Goal: Task Accomplishment & Management: Use online tool/utility

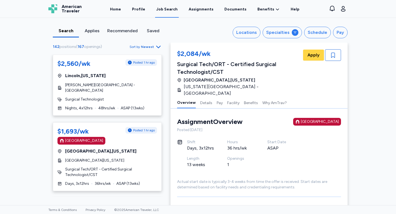
click at [115, 31] on div "Recommended" at bounding box center [122, 31] width 31 height 7
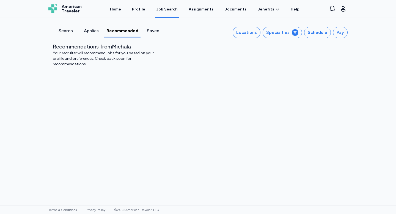
click at [96, 32] on div "Applies" at bounding box center [91, 31] width 21 height 7
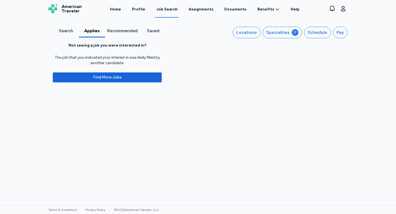
click at [96, 32] on div "Applies" at bounding box center [92, 31] width 22 height 7
click at [65, 31] on div "Search" at bounding box center [66, 31] width 22 height 7
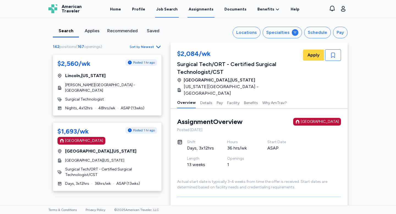
click at [199, 12] on link "Assignments" at bounding box center [201, 9] width 27 height 17
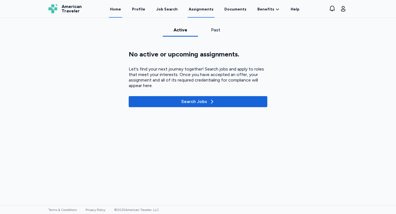
click at [117, 10] on link "Home" at bounding box center [115, 9] width 13 height 17
click at [164, 10] on div "Job Search" at bounding box center [166, 10] width 21 height 6
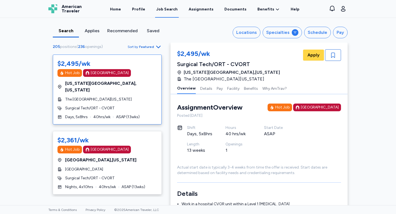
click at [156, 31] on div "Saved" at bounding box center [153, 31] width 22 height 7
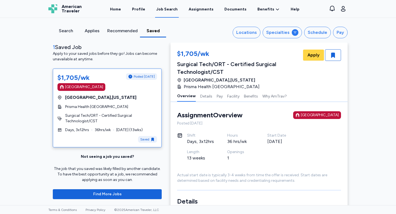
click at [67, 30] on div "Search" at bounding box center [66, 31] width 22 height 7
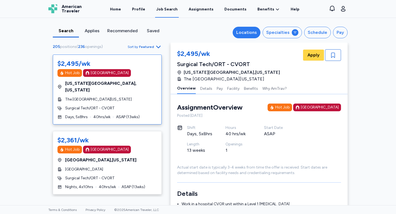
click at [252, 31] on div "Locations" at bounding box center [246, 32] width 21 height 7
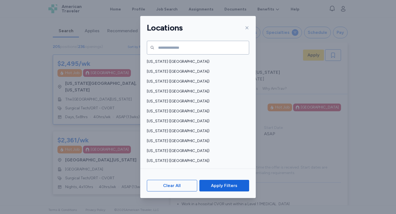
scroll to position [373, 0]
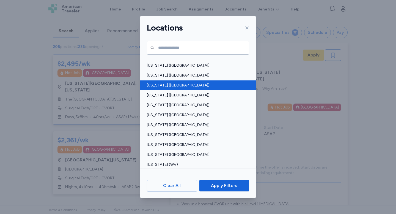
click at [185, 88] on div "South Carolina (SC)" at bounding box center [198, 85] width 116 height 10
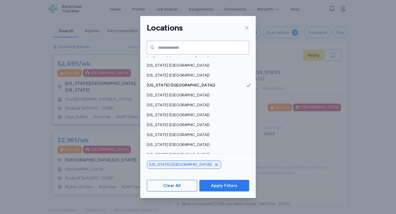
scroll to position [1, 0]
click at [210, 188] on span "Apply Filters" at bounding box center [224, 185] width 41 height 7
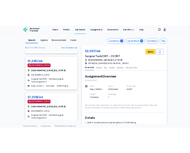
scroll to position [208, 0]
